Goal: Task Accomplishment & Management: Use online tool/utility

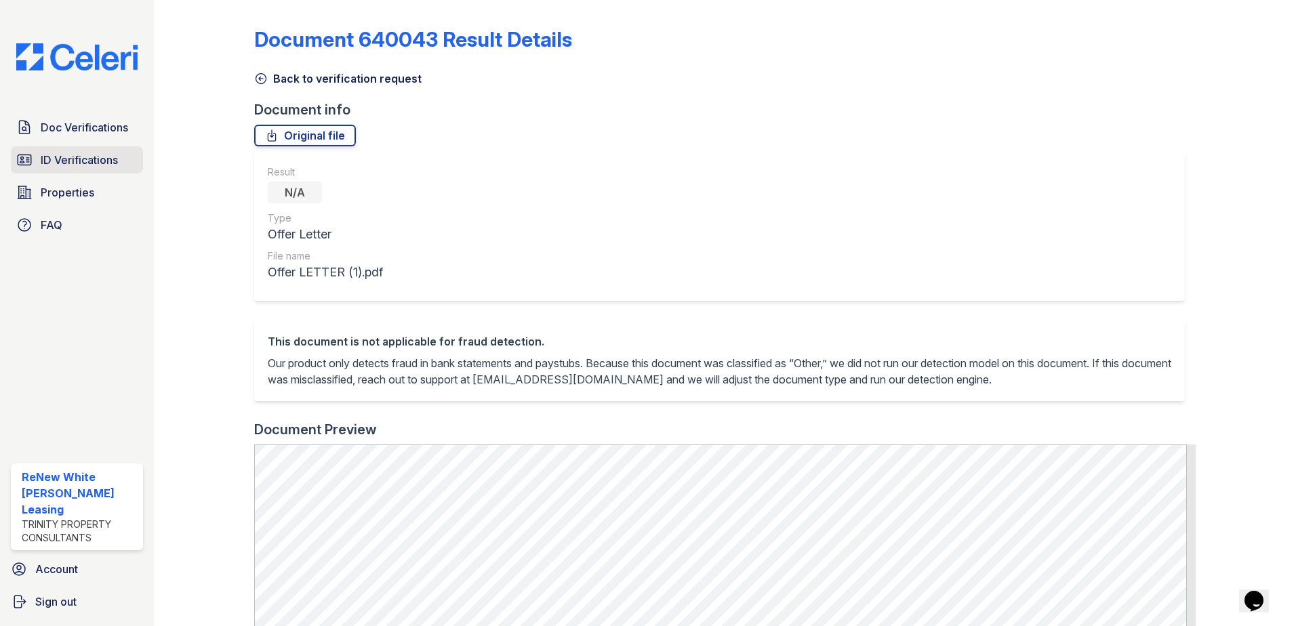
click at [94, 160] on span "ID Verifications" at bounding box center [79, 160] width 77 height 16
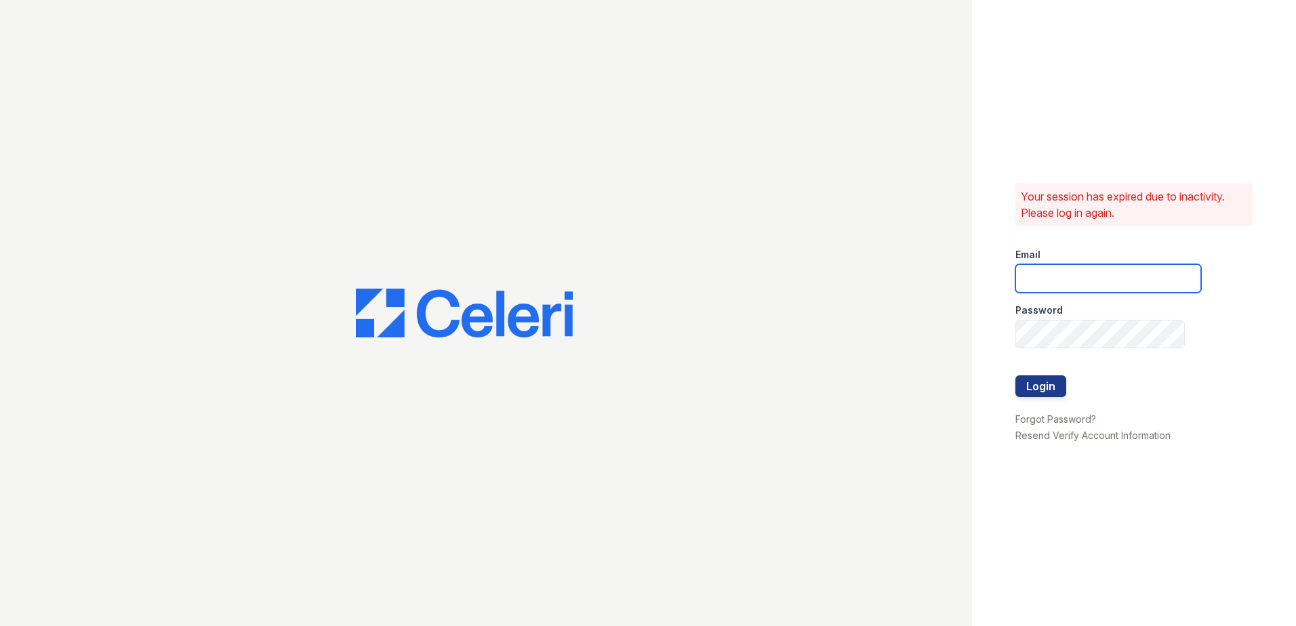
type input "renewwhitemarsh@trinity-pm.com"
click at [1045, 380] on button "Login" at bounding box center [1040, 387] width 51 height 22
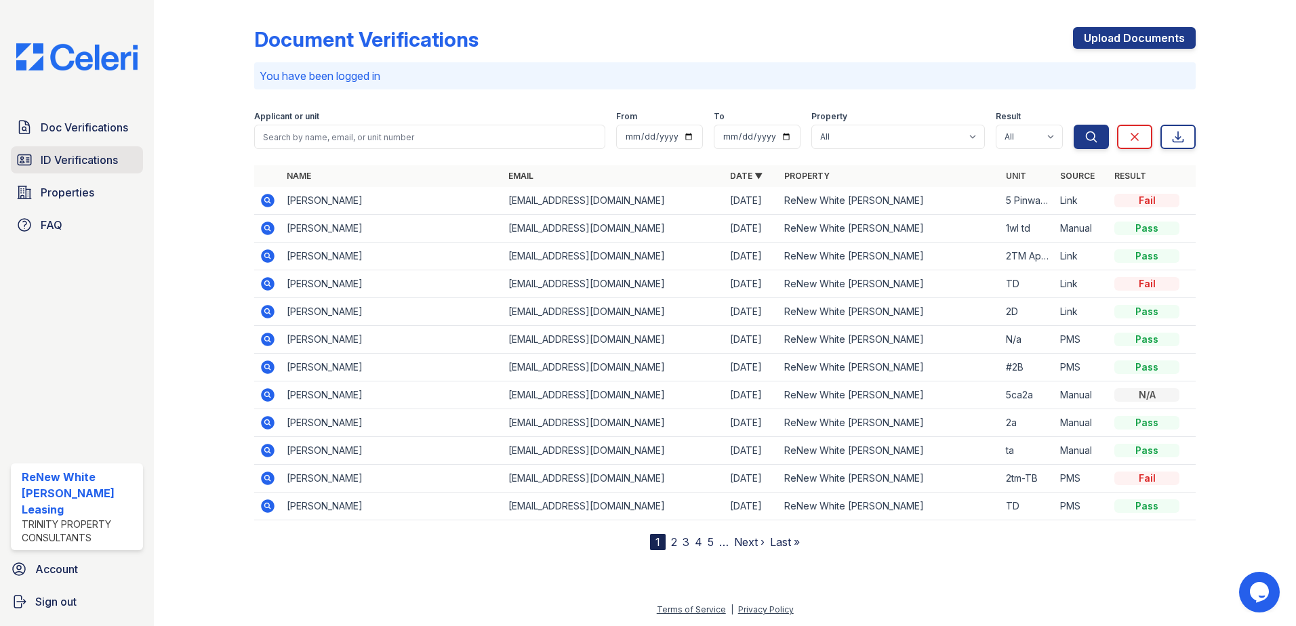
click at [97, 161] on span "ID Verifications" at bounding box center [79, 160] width 77 height 16
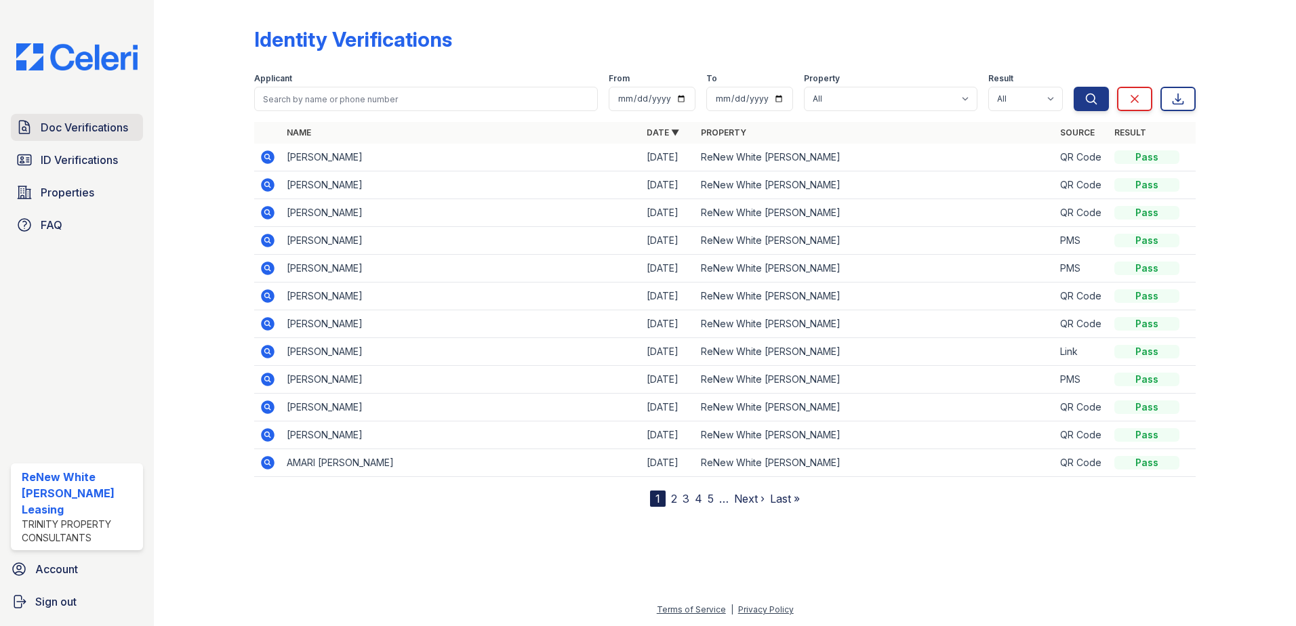
click at [98, 127] on span "Doc Verifications" at bounding box center [84, 127] width 87 height 16
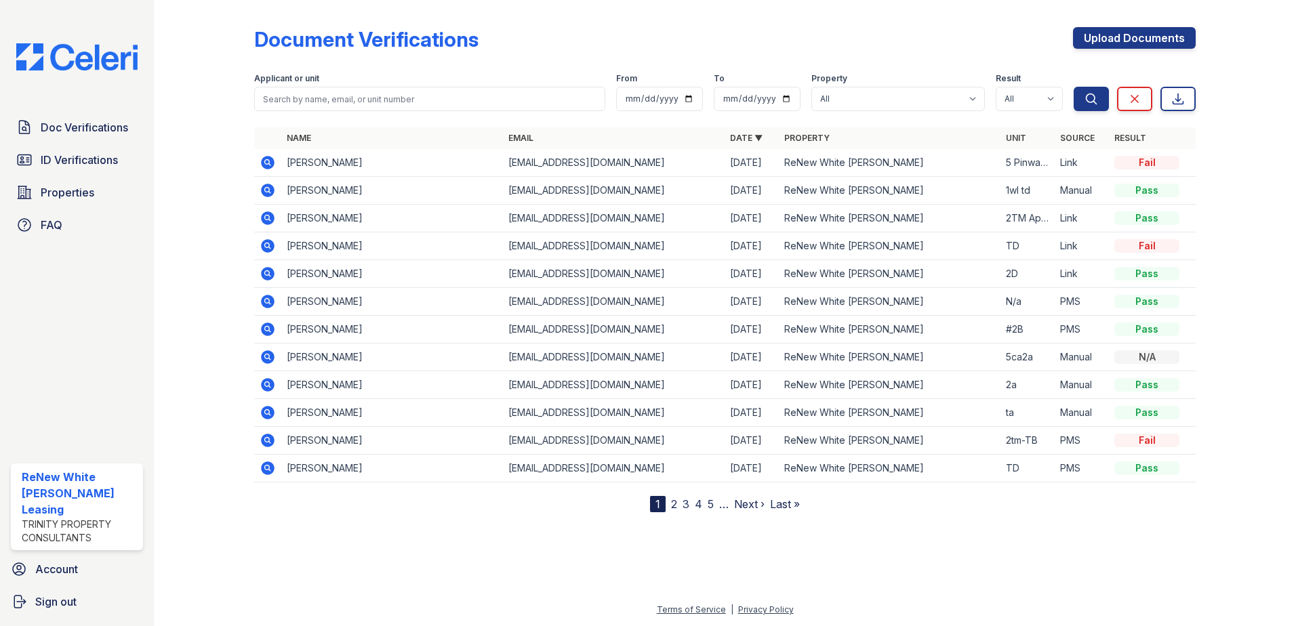
click at [269, 161] on icon at bounding box center [268, 163] width 16 height 16
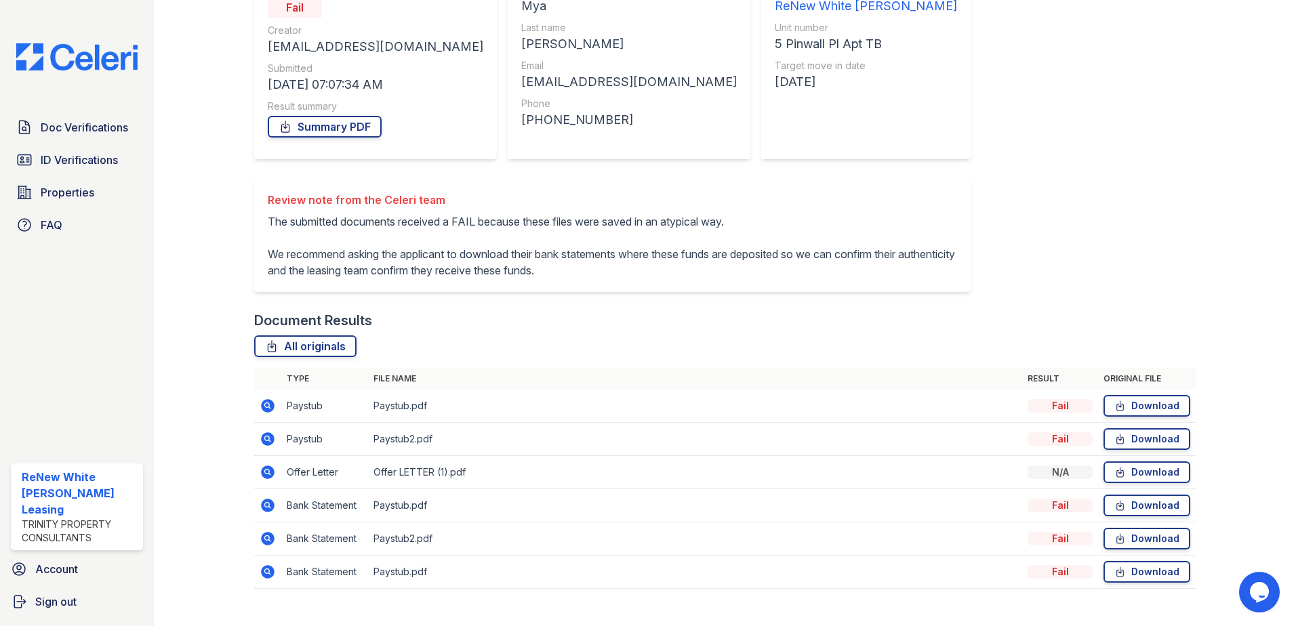
scroll to position [194, 0]
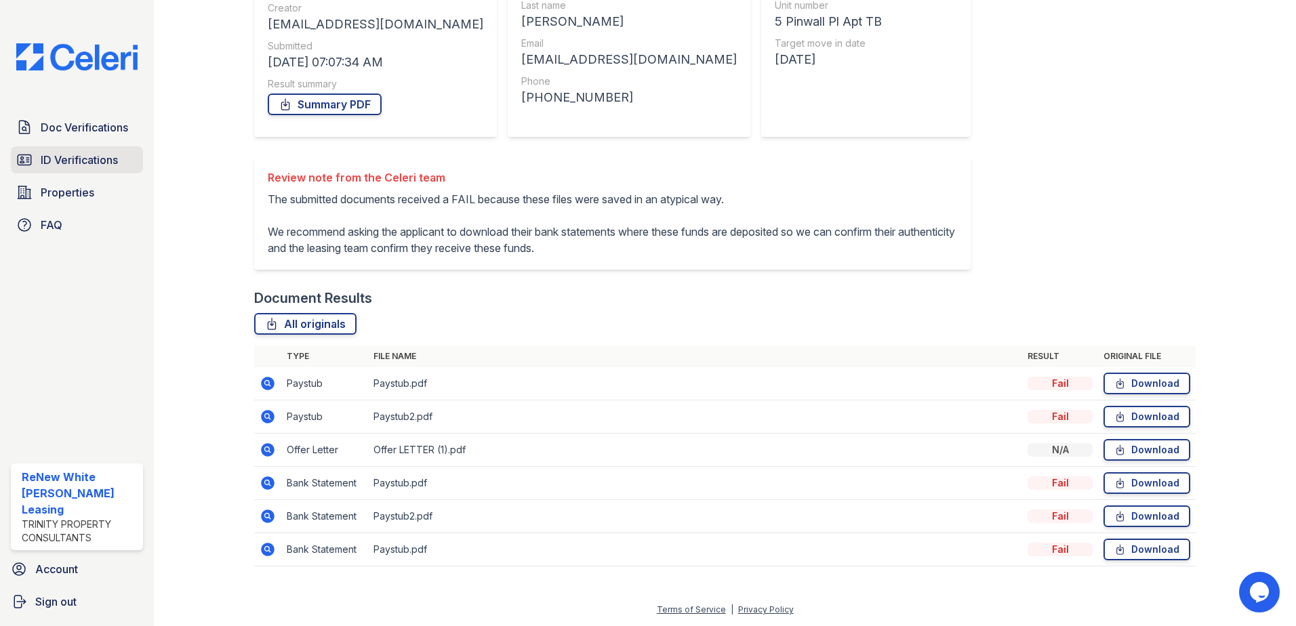
click at [47, 159] on span "ID Verifications" at bounding box center [79, 160] width 77 height 16
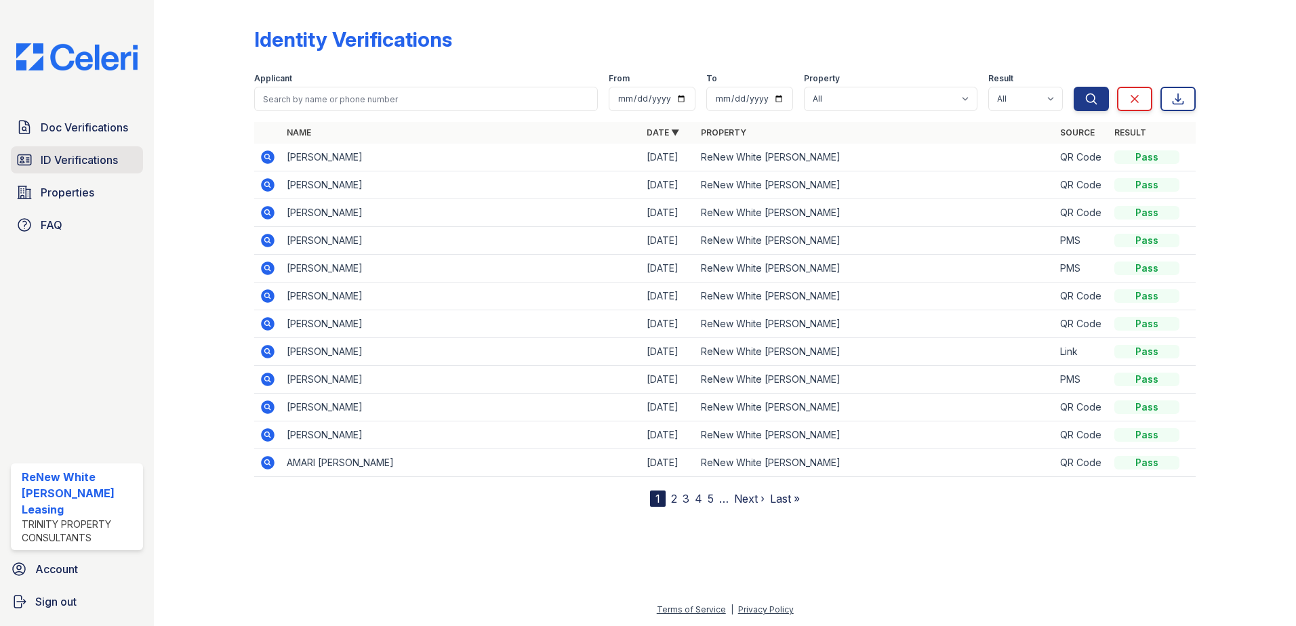
click at [47, 162] on span "ID Verifications" at bounding box center [79, 160] width 77 height 16
click at [124, 161] on link "ID Verifications" at bounding box center [77, 159] width 132 height 27
click at [100, 169] on link "ID Verifications" at bounding box center [77, 159] width 132 height 27
click at [262, 209] on icon at bounding box center [268, 213] width 16 height 16
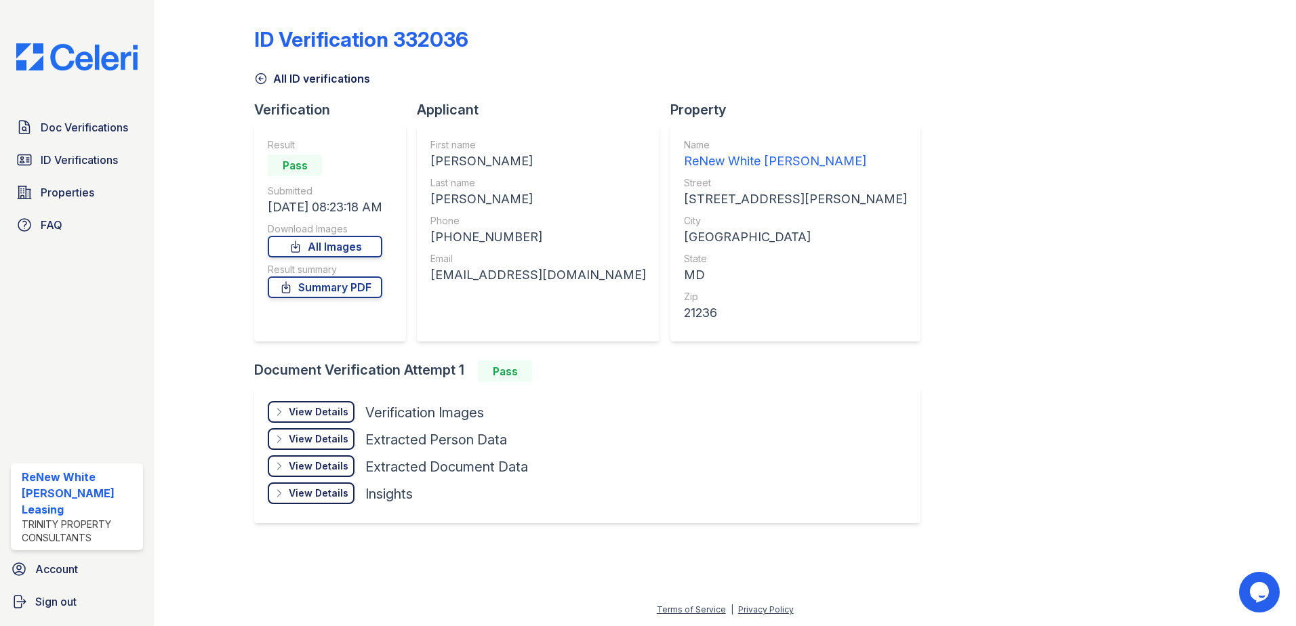
click at [279, 410] on icon at bounding box center [279, 412] width 11 height 11
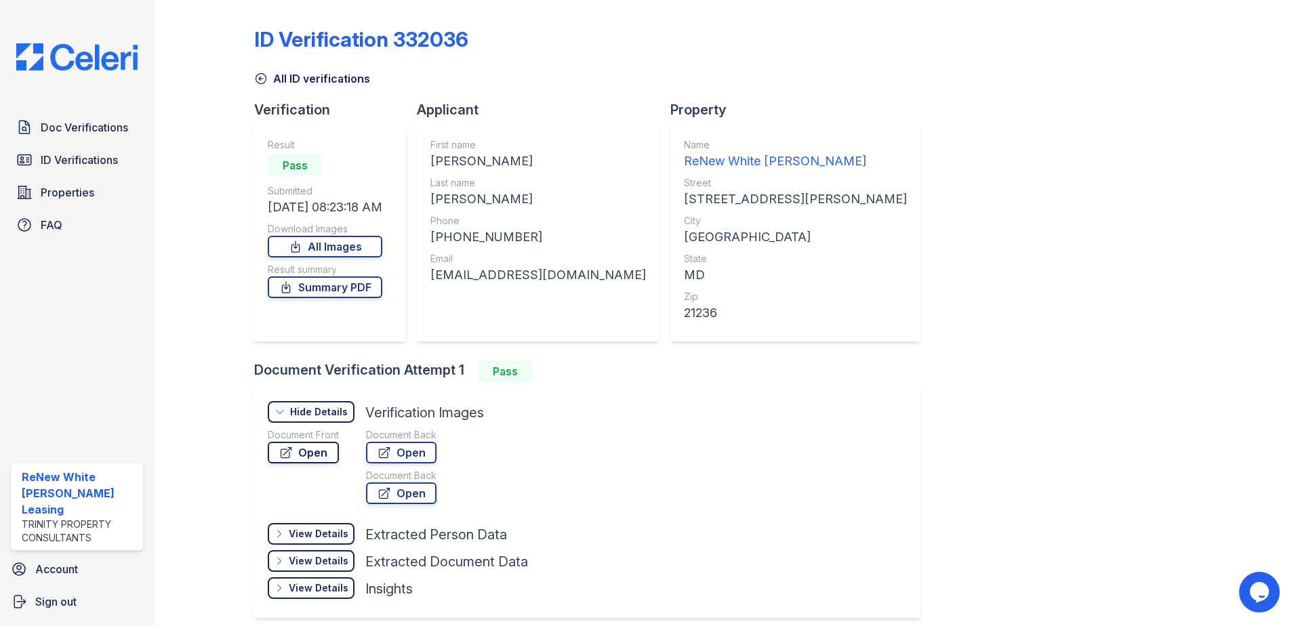
click at [310, 457] on link "Open" at bounding box center [303, 453] width 71 height 22
drag, startPoint x: 525, startPoint y: 232, endPoint x: 441, endPoint y: 233, distance: 84.7
click at [441, 233] on div "+14439282516" at bounding box center [538, 237] width 216 height 19
drag, startPoint x: 441, startPoint y: 233, endPoint x: 451, endPoint y: 237, distance: 10.7
copy div "14439282516"
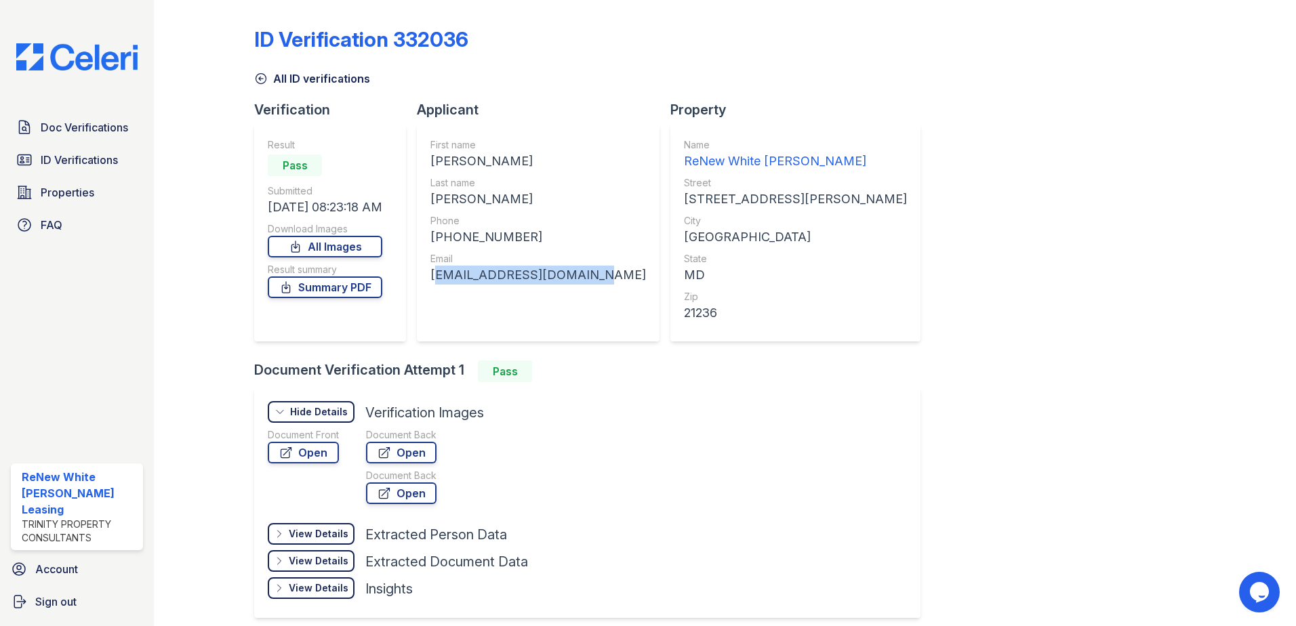
drag, startPoint x: 584, startPoint y: 275, endPoint x: 430, endPoint y: 275, distance: 153.2
click at [430, 275] on div "First name RYAN MICHAEL Last name LUDWIG Phone +14439282516 Email ryanludwig321…" at bounding box center [538, 233] width 243 height 217
drag, startPoint x: 430, startPoint y: 275, endPoint x: 439, endPoint y: 276, distance: 8.2
copy div "ryanludwig321@gmail.com"
click at [100, 131] on span "Doc Verifications" at bounding box center [84, 127] width 87 height 16
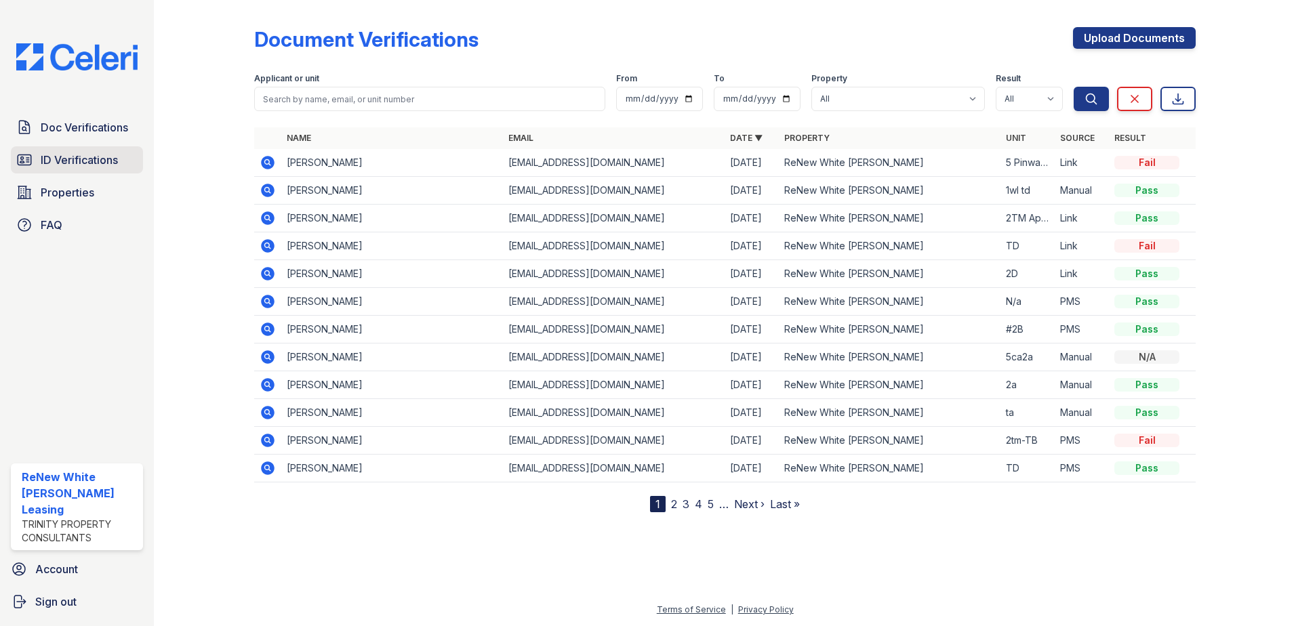
click at [77, 151] on link "ID Verifications" at bounding box center [77, 159] width 132 height 27
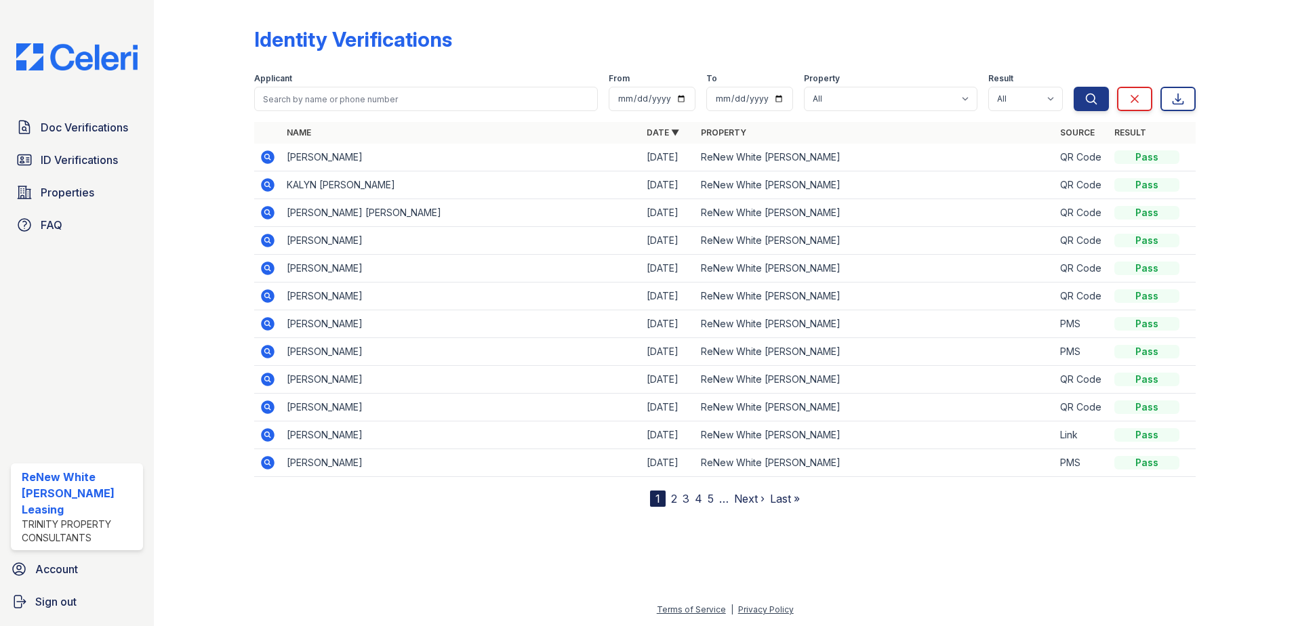
click at [266, 158] on icon at bounding box center [268, 157] width 16 height 16
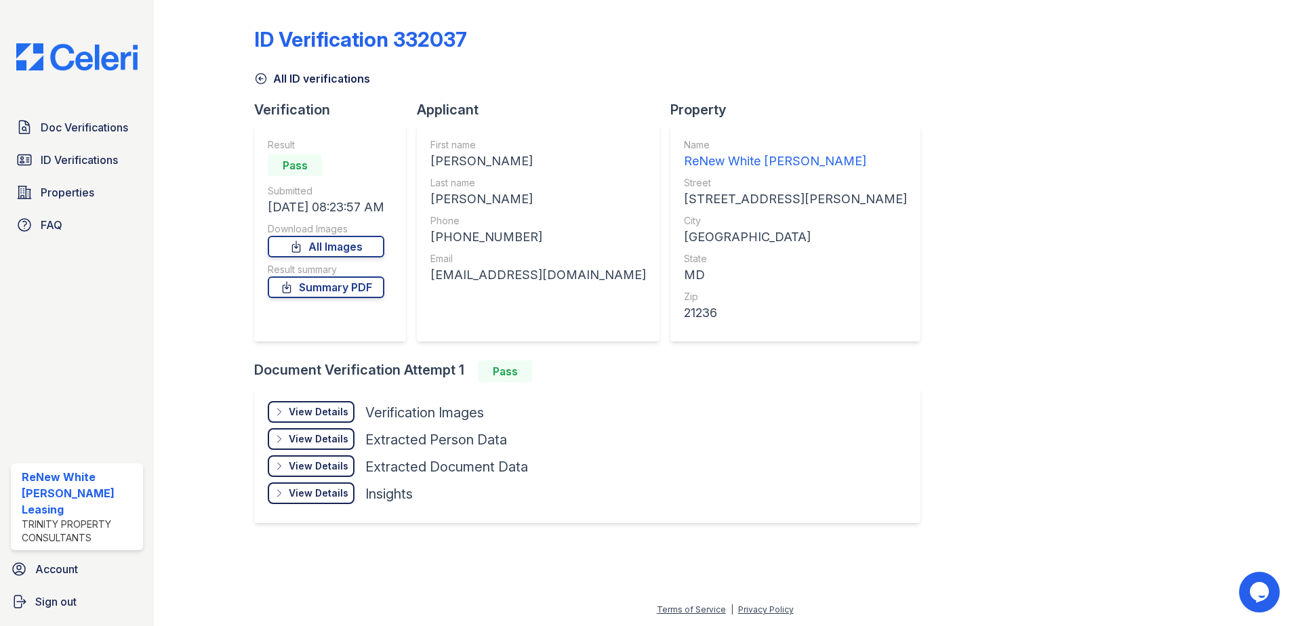
click at [331, 411] on div "View Details" at bounding box center [319, 412] width 60 height 14
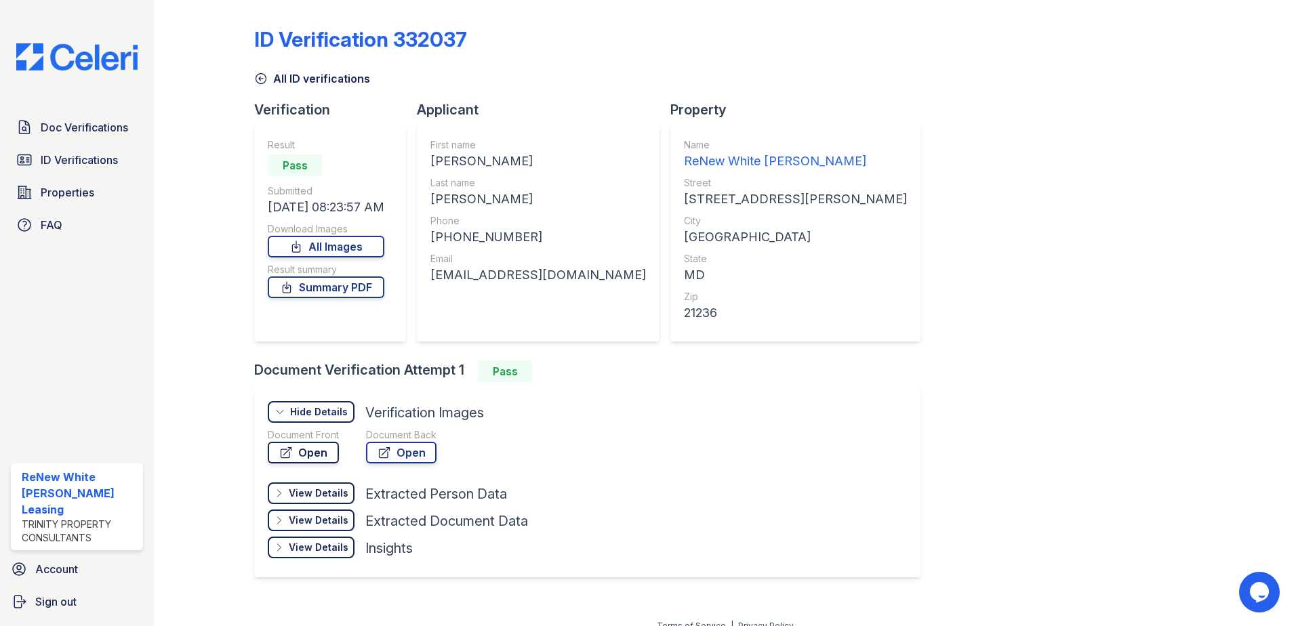
click at [331, 453] on link "Open" at bounding box center [303, 453] width 71 height 22
drag, startPoint x: 536, startPoint y: 241, endPoint x: 440, endPoint y: 237, distance: 96.3
click at [440, 237] on div "[PHONE_NUMBER]" at bounding box center [538, 237] width 216 height 19
drag, startPoint x: 440, startPoint y: 237, endPoint x: 450, endPoint y: 245, distance: 12.6
copy div "14436532387"
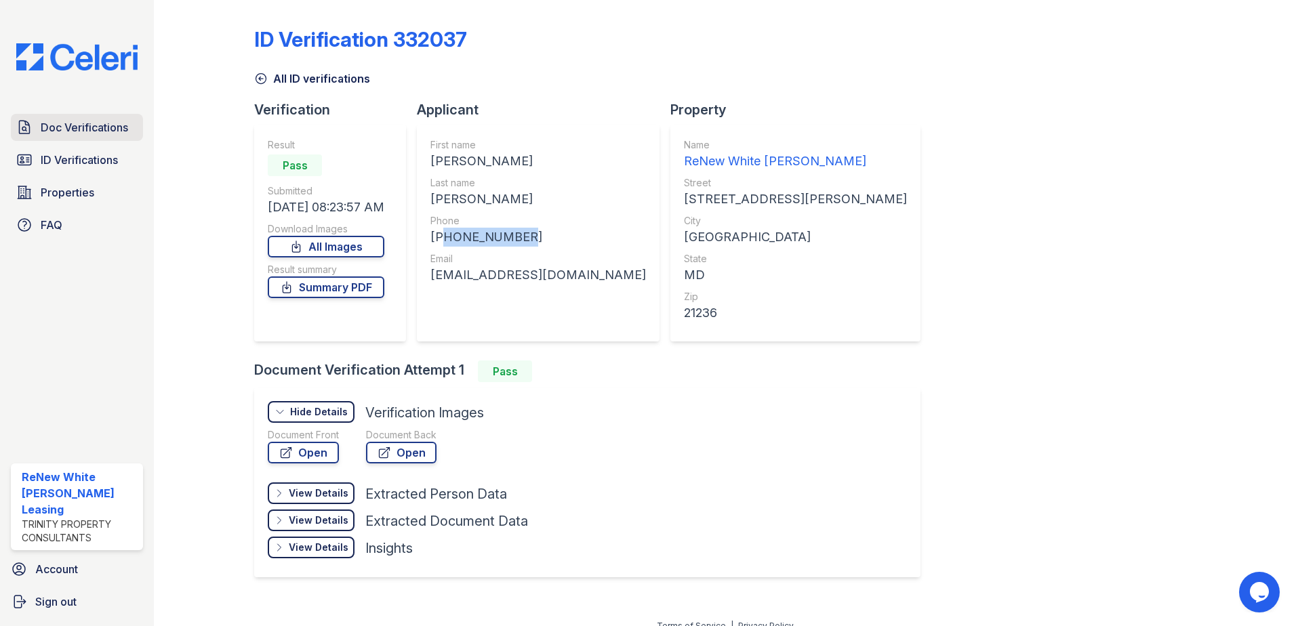
click at [60, 125] on span "Doc Verifications" at bounding box center [84, 127] width 87 height 16
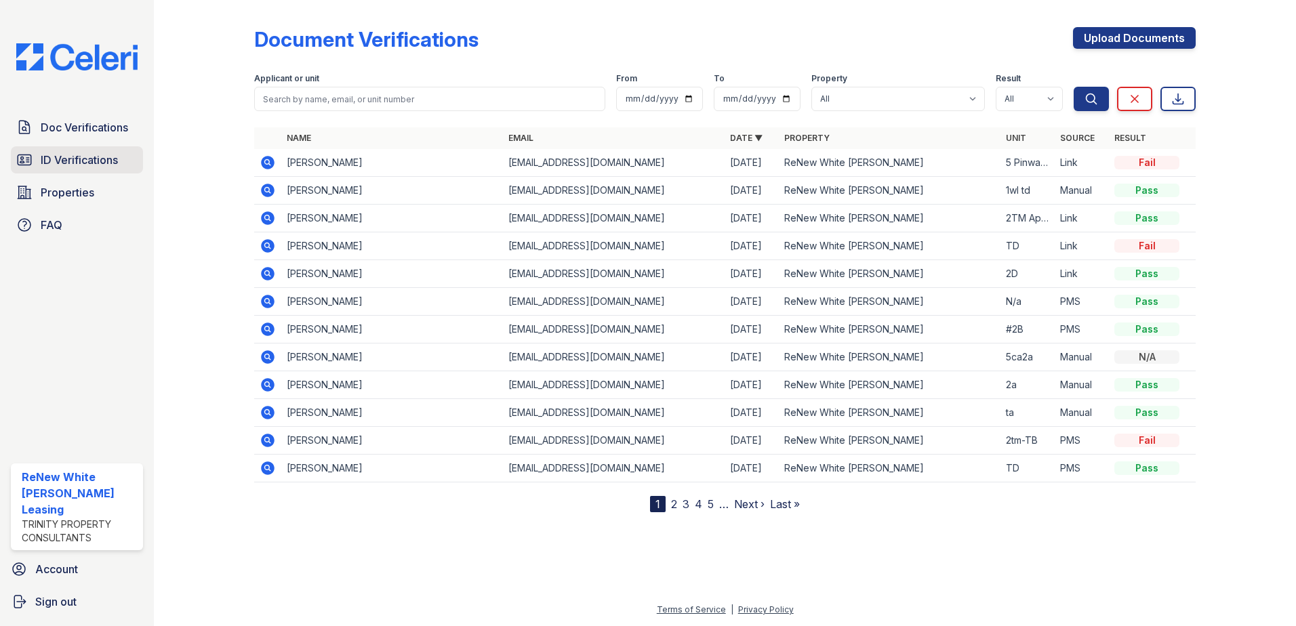
click at [92, 171] on link "ID Verifications" at bounding box center [77, 159] width 132 height 27
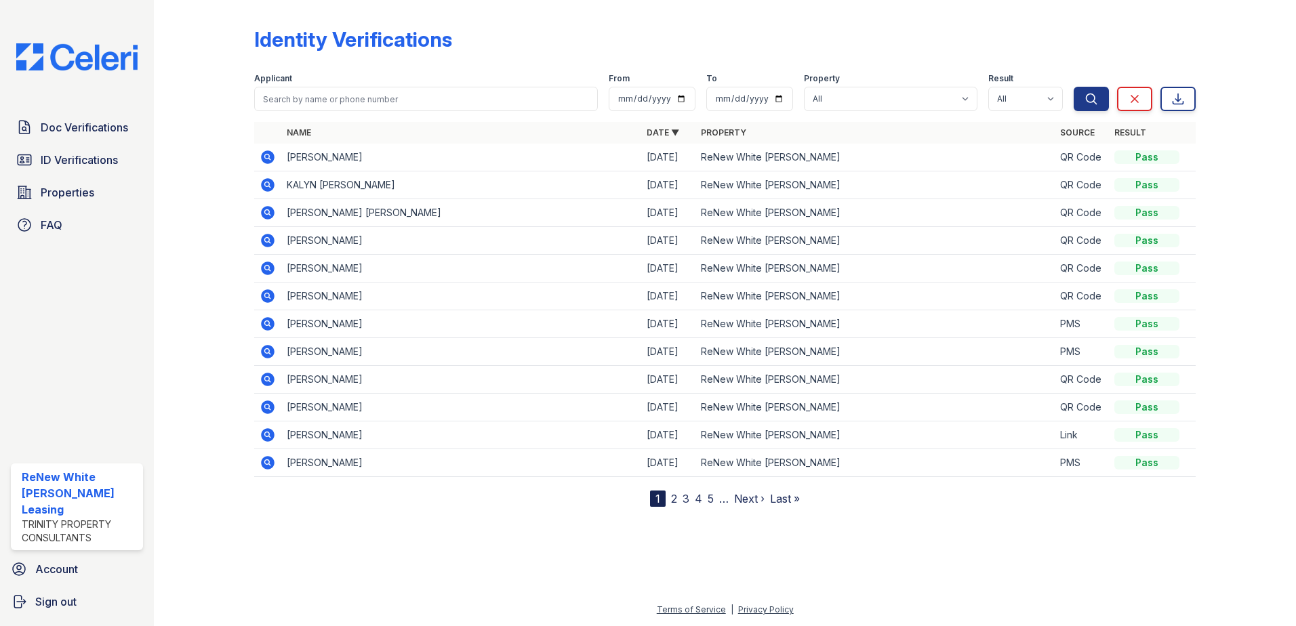
click at [266, 186] on icon at bounding box center [266, 183] width 3 height 3
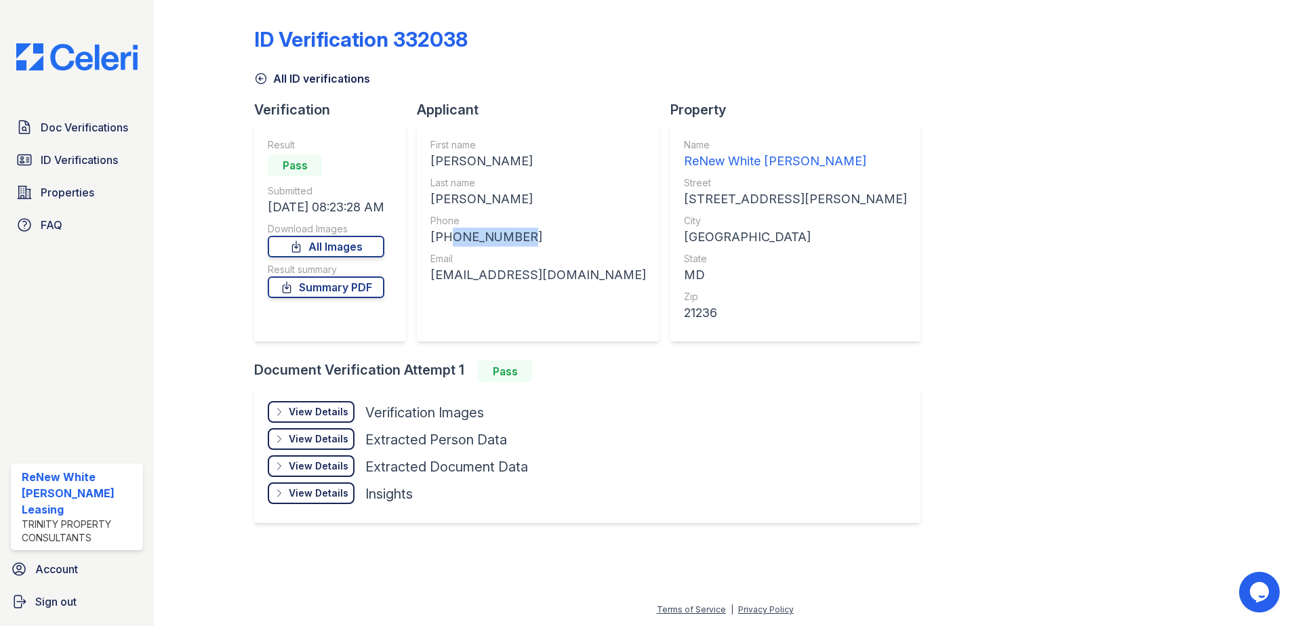
drag, startPoint x: 491, startPoint y: 233, endPoint x: 449, endPoint y: 237, distance: 42.2
click at [449, 237] on div "[PHONE_NUMBER]" at bounding box center [538, 237] width 216 height 19
drag, startPoint x: 449, startPoint y: 237, endPoint x: 457, endPoint y: 243, distance: 9.2
copy div "4102457502"
